Goal: Transaction & Acquisition: Purchase product/service

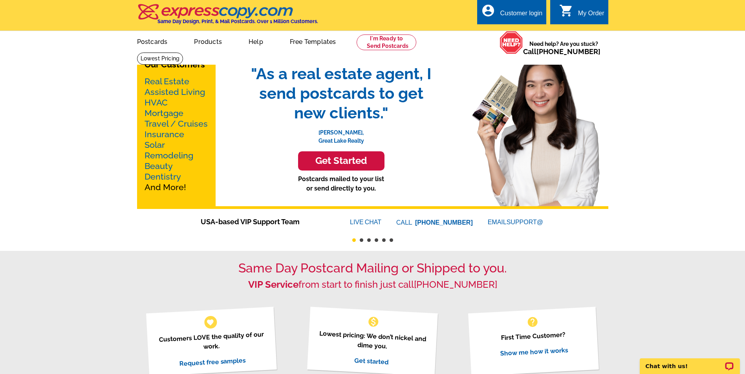
click at [159, 114] on link "Mortgage" at bounding box center [163, 113] width 39 height 10
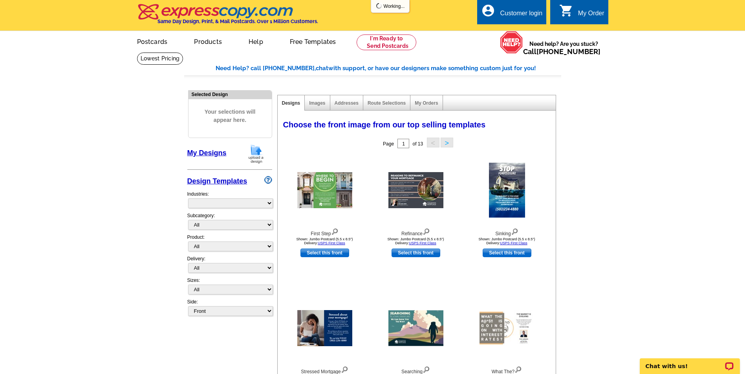
select select "774"
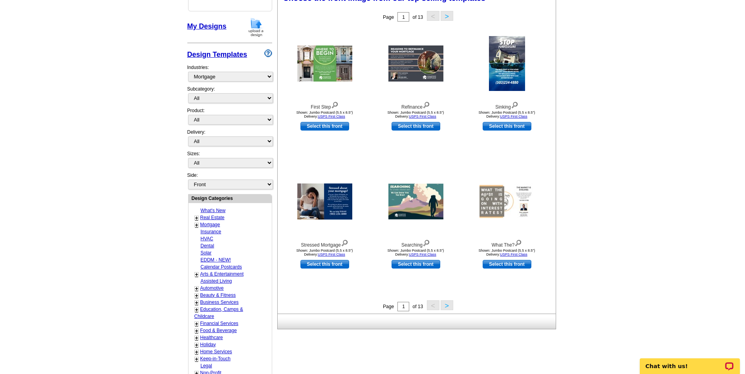
scroll to position [129, 0]
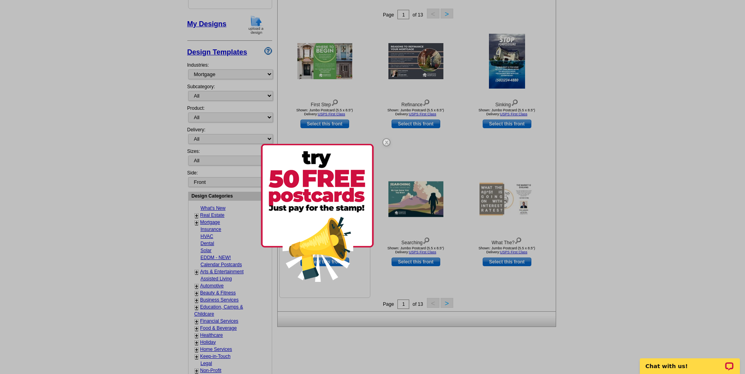
click at [320, 197] on div at bounding box center [372, 187] width 745 height 374
click at [386, 140] on img at bounding box center [386, 142] width 23 height 23
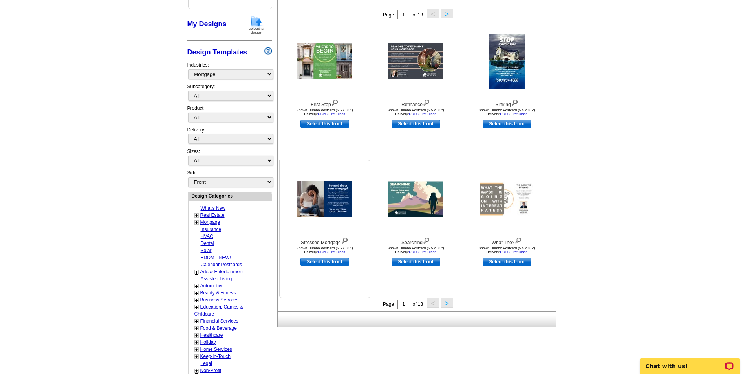
click at [330, 262] on link "Select this front" at bounding box center [324, 262] width 49 height 9
select select "2"
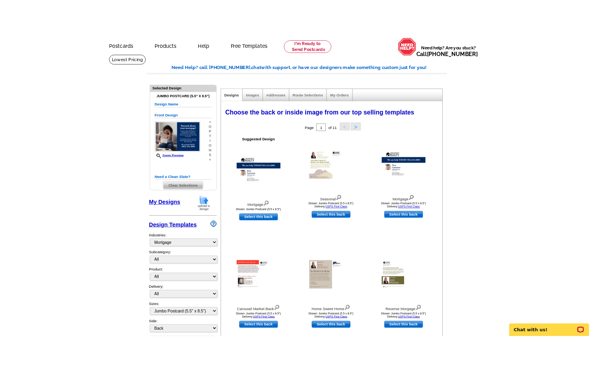
scroll to position [33, 0]
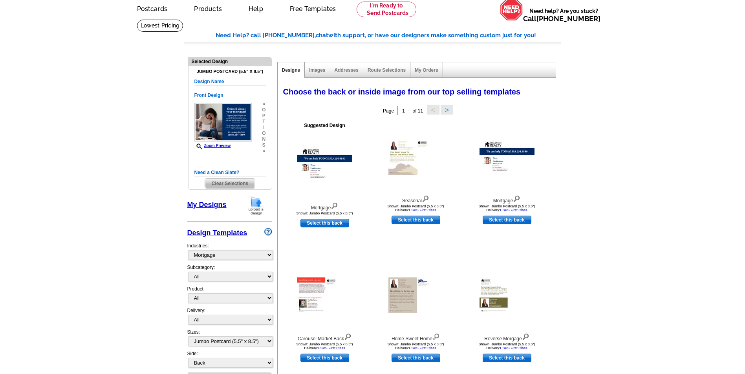
click at [619, 105] on main "Need Help? call 800-260-5887, chat with support, or have our designers make som…" at bounding box center [372, 370] width 745 height 702
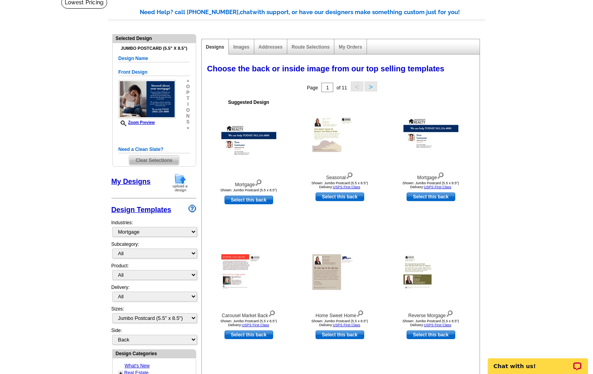
scroll to position [57, 0]
click at [254, 201] on link "Select this back" at bounding box center [249, 199] width 49 height 9
select select "front"
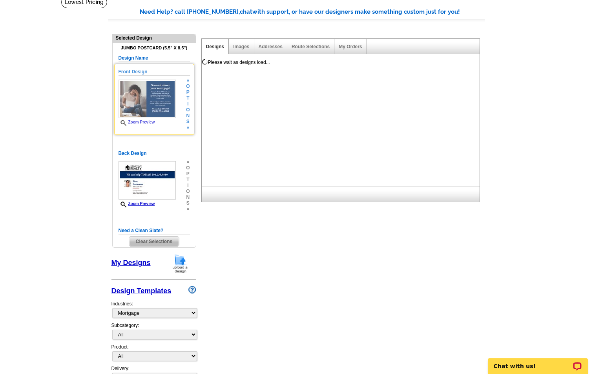
click at [147, 124] on link "Zoom Preview" at bounding box center [137, 122] width 37 height 4
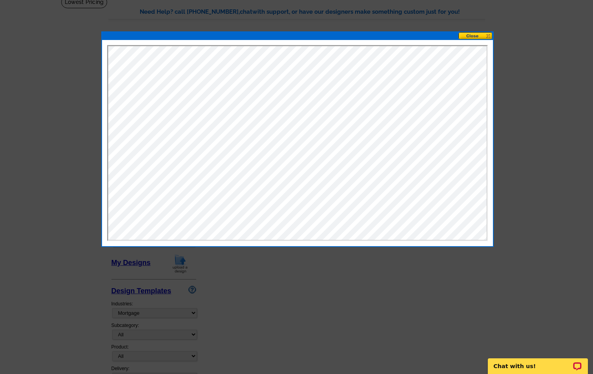
scroll to position [0, 0]
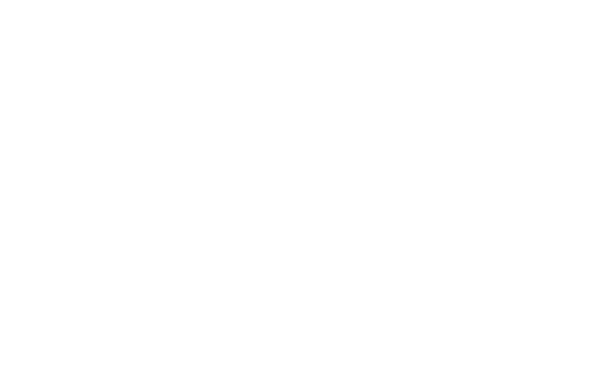
select select "1"
select select "2"
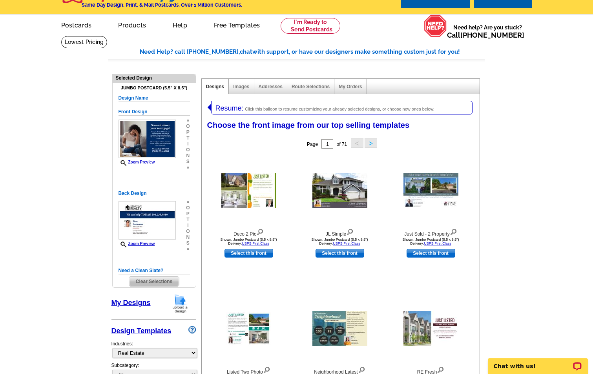
scroll to position [17, 0]
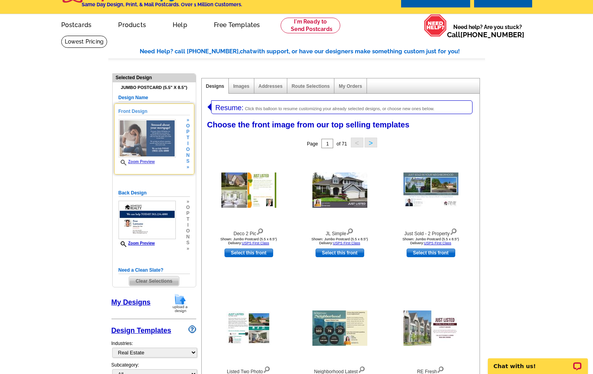
click at [141, 164] on link "Zoom Preview" at bounding box center [137, 162] width 37 height 4
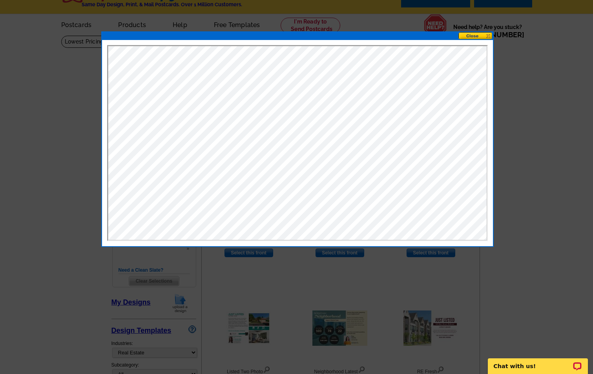
scroll to position [0, 0]
click at [472, 34] on button at bounding box center [475, 35] width 35 height 7
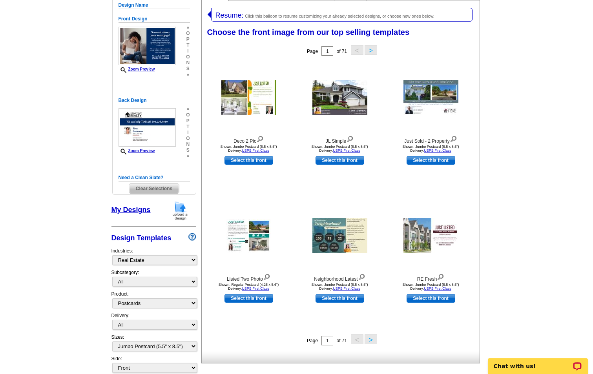
scroll to position [110, 0]
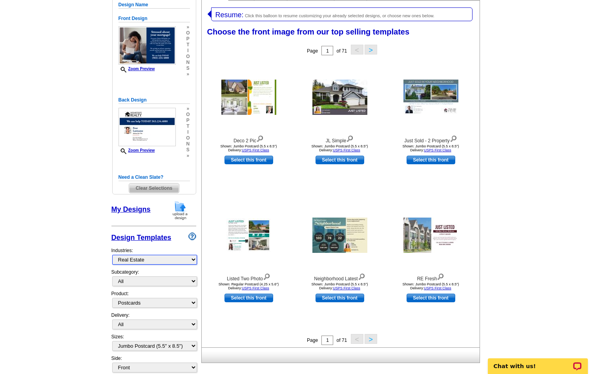
click at [166, 261] on select "What's New Real Estate Mortgage Insurance HVAC Dental Solar EDDM - NEW! Calenda…" at bounding box center [154, 260] width 85 height 10
select select "774"
click at [112, 256] on select "What's New Real Estate Mortgage Insurance HVAC Dental Solar EDDM - NEW! Calenda…" at bounding box center [154, 260] width 85 height 10
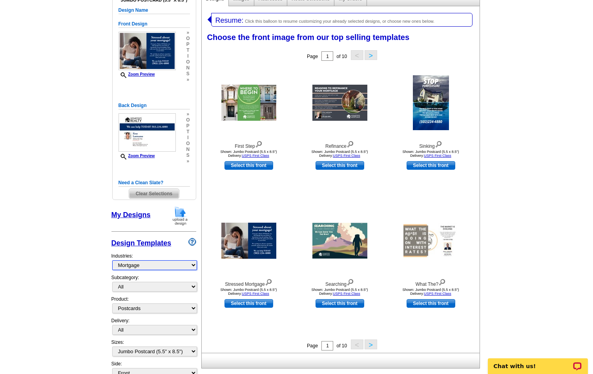
scroll to position [102, 0]
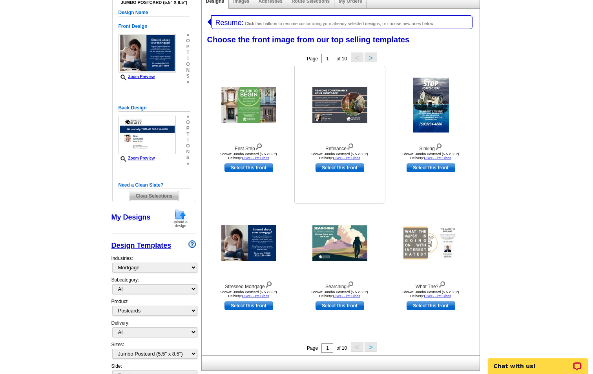
click at [352, 148] on img at bounding box center [350, 146] width 7 height 9
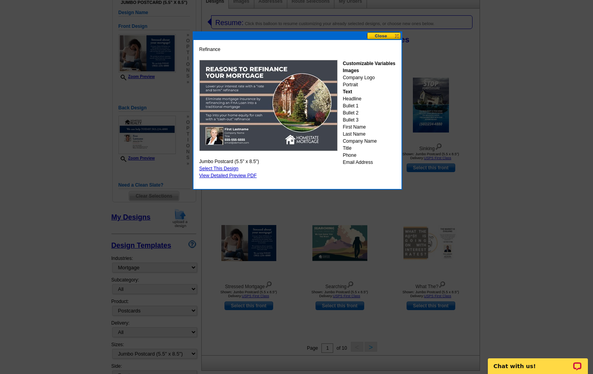
click at [384, 37] on button at bounding box center [384, 35] width 35 height 7
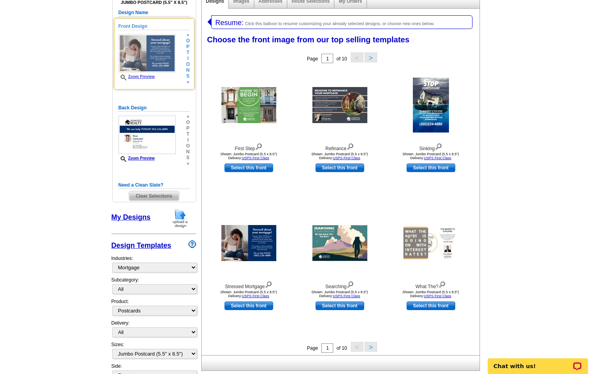
click at [141, 76] on link "Zoom Preview" at bounding box center [137, 77] width 37 height 4
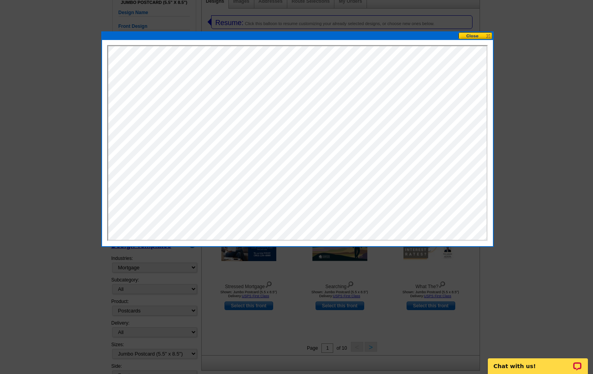
scroll to position [0, 0]
click at [482, 35] on button at bounding box center [475, 35] width 35 height 7
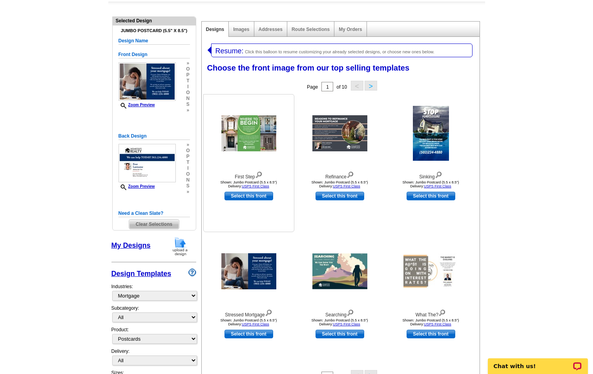
scroll to position [73, 0]
click at [339, 197] on link "Select this front" at bounding box center [340, 196] width 49 height 9
select select "back"
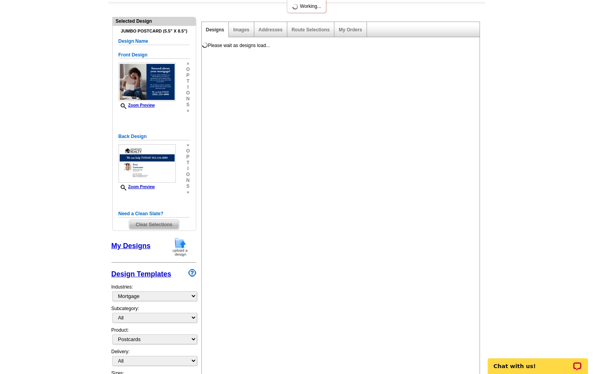
scroll to position [0, 0]
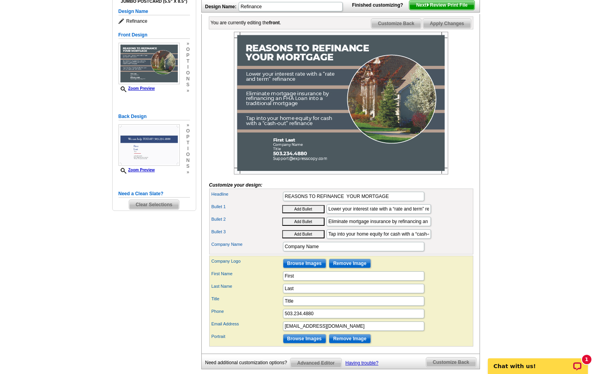
scroll to position [103, 0]
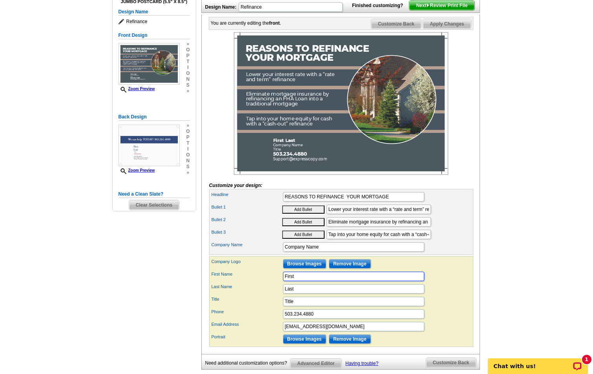
click at [326, 281] on input "First" at bounding box center [353, 276] width 141 height 9
type input "F"
type input "Ryan"
type input "d"
type input "Del Toro"
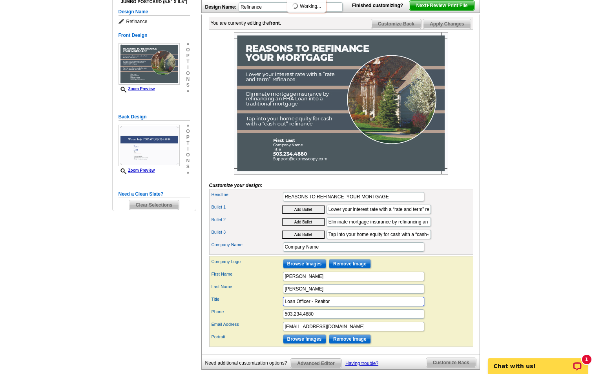
type input "Loan Officer - Realtor"
type input "949-769-4200"
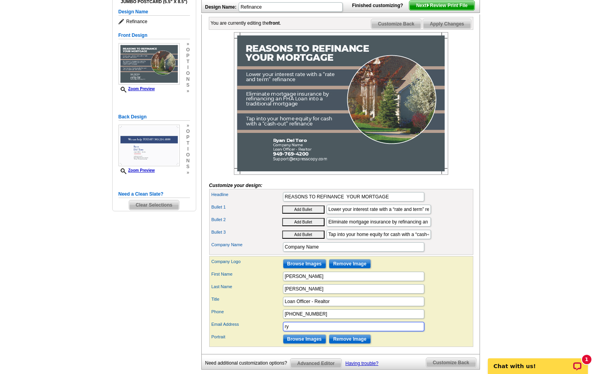
type input "r"
type input "Ryan.Deltoro@vylla.com"
click at [485, 324] on div "Need Help? call 800-260-5887, chat with support, or have our designers make som…" at bounding box center [296, 182] width 377 height 443
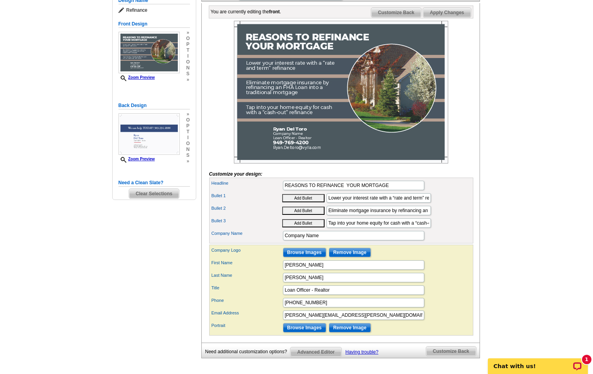
scroll to position [115, 0]
click at [304, 332] on input "Browse Images" at bounding box center [304, 327] width 43 height 9
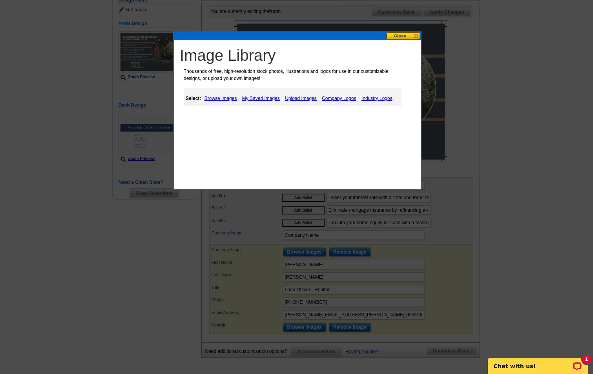
click at [216, 101] on link "Browse Images" at bounding box center [221, 98] width 37 height 9
click at [228, 117] on link "People" at bounding box center [225, 117] width 15 height 5
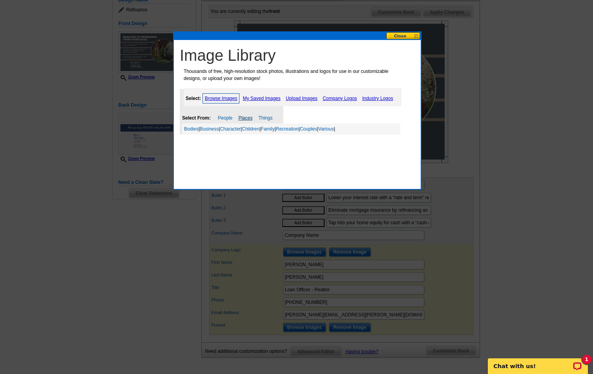
click at [249, 120] on link "Places" at bounding box center [245, 117] width 14 height 5
click at [273, 131] on link "Homes and Living Spaces" at bounding box center [275, 128] width 55 height 5
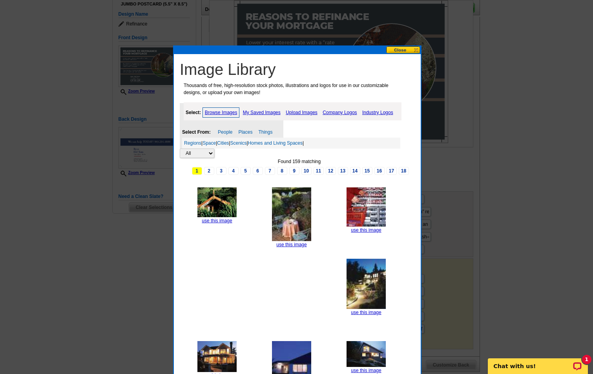
scroll to position [0, 0]
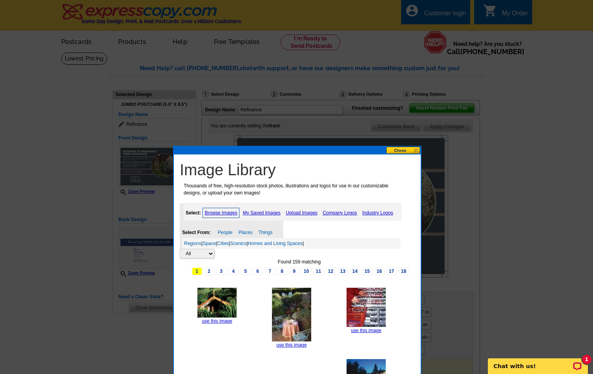
click at [395, 150] on button at bounding box center [403, 150] width 35 height 7
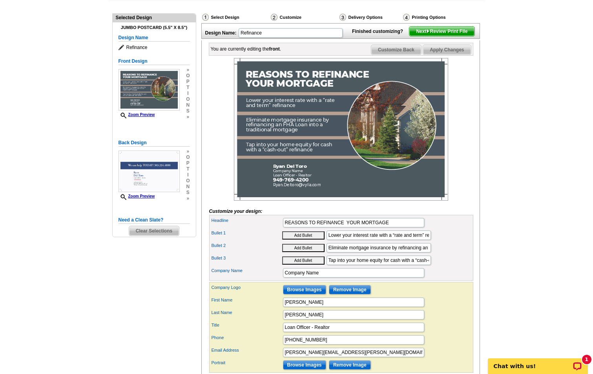
scroll to position [79, 0]
